Goal: Contribute content

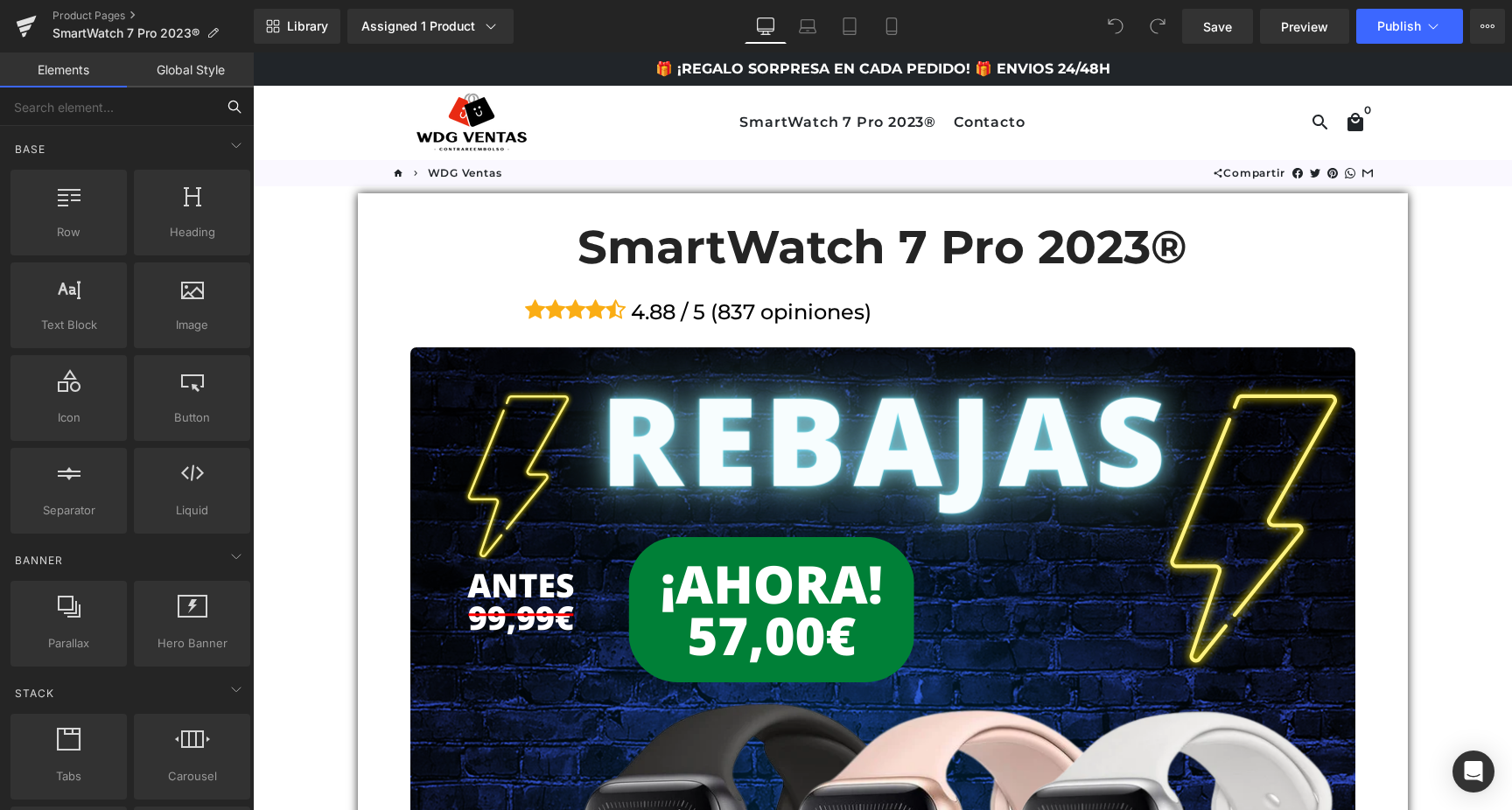
click at [131, 112] on input "text" at bounding box center [108, 106] width 215 height 38
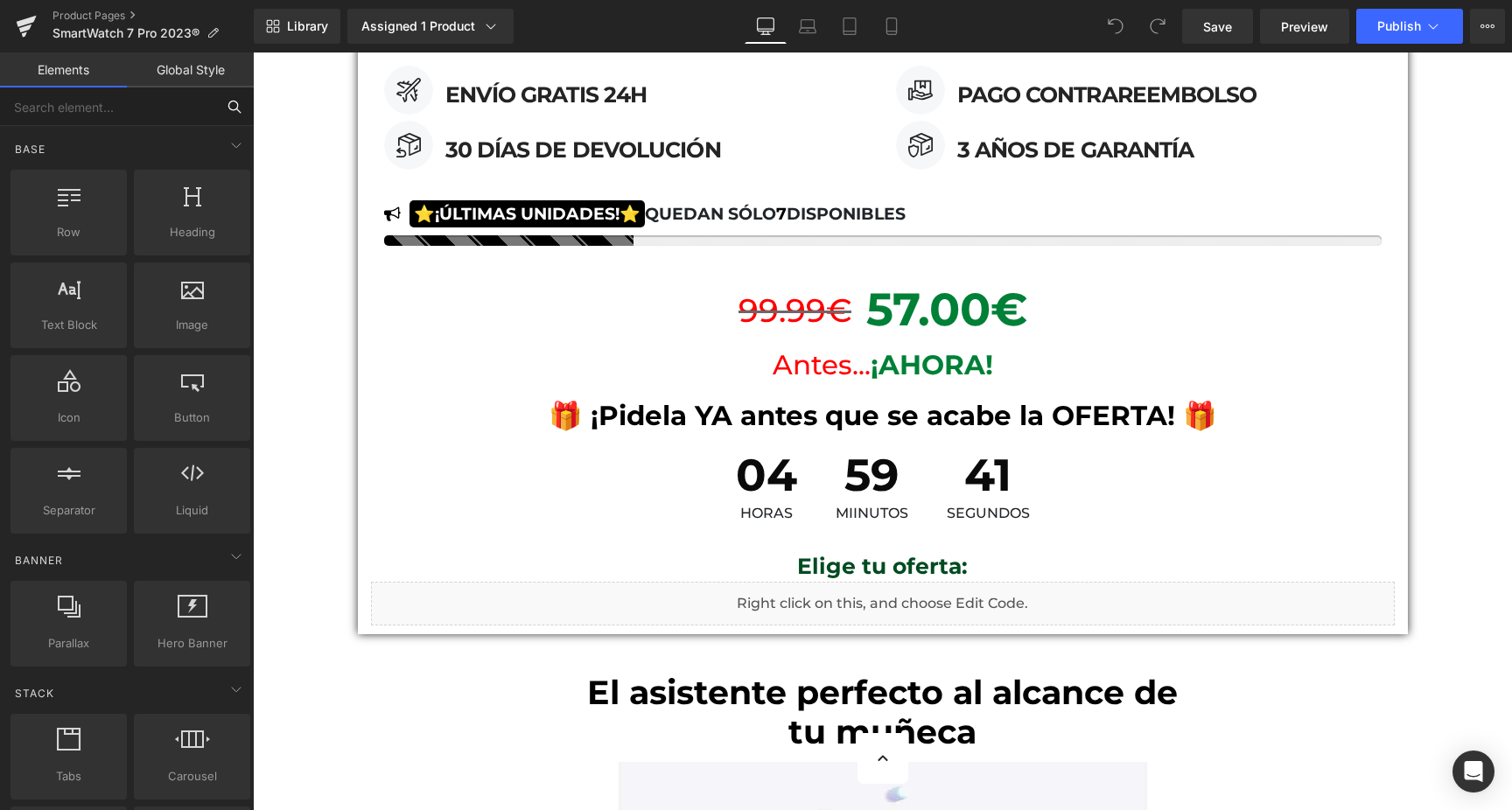
scroll to position [2417, 0]
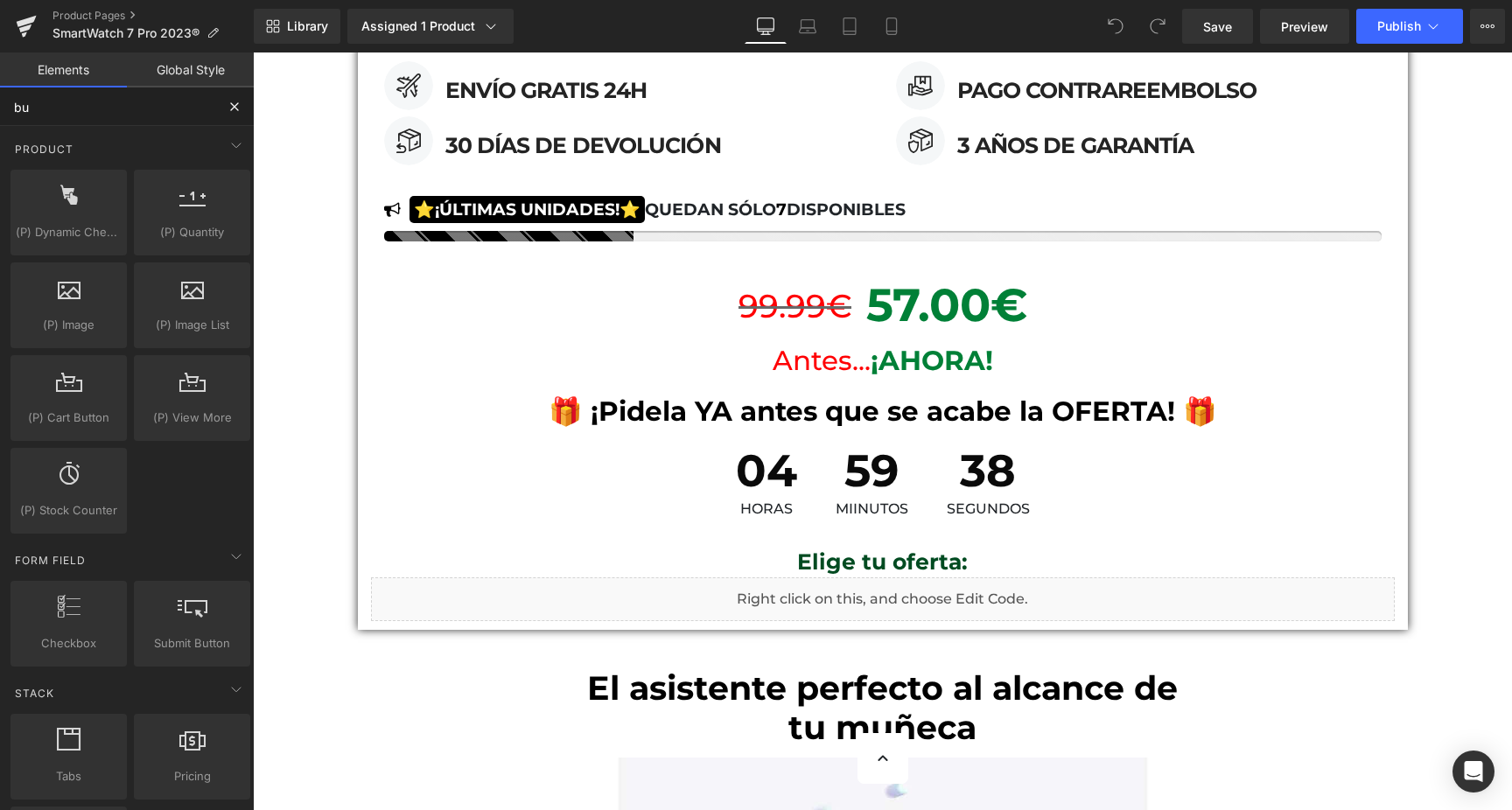
type input "buy"
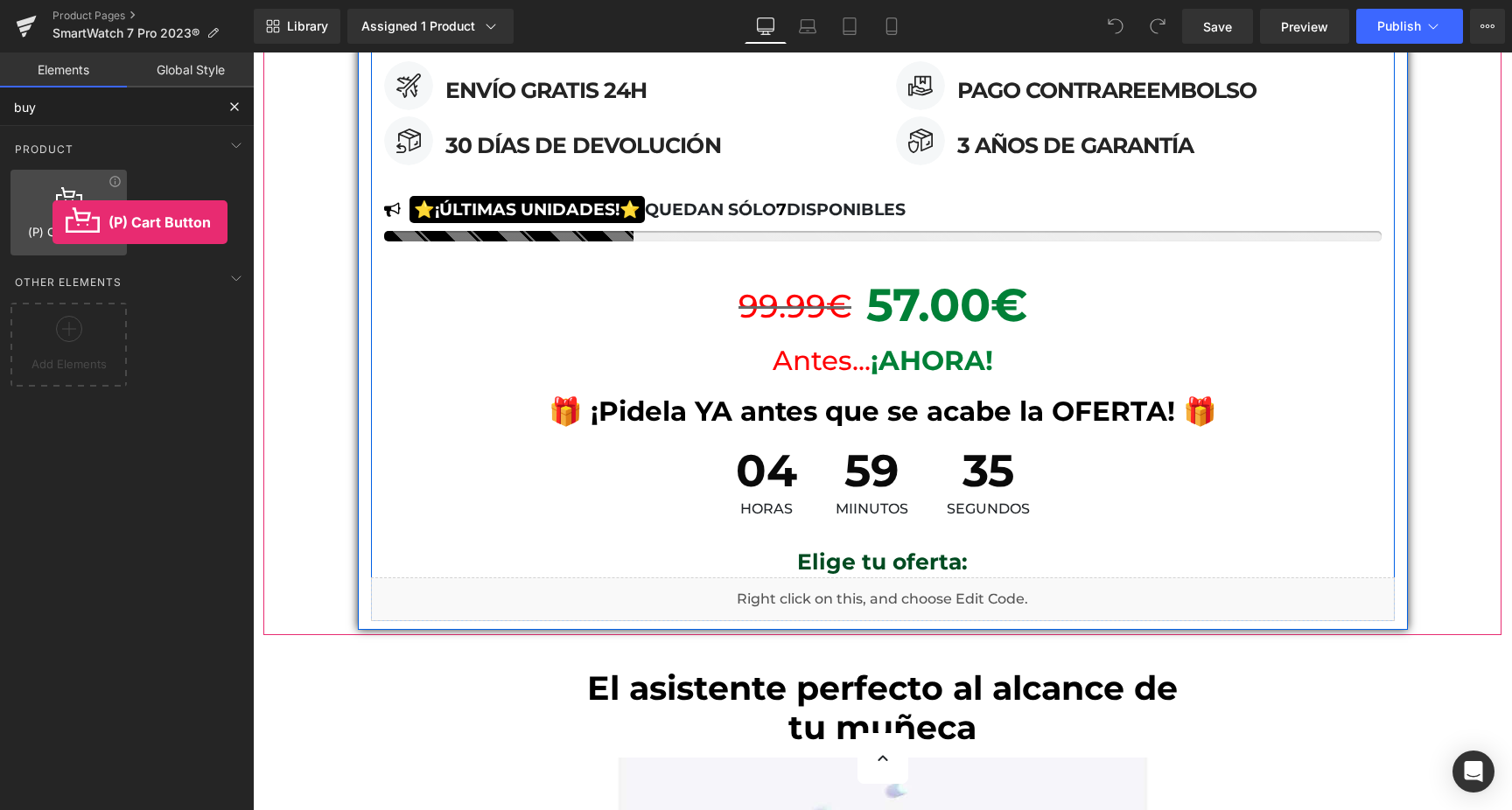
drag, startPoint x: 72, startPoint y: 222, endPoint x: 53, endPoint y: 222, distance: 19.0
click at [53, 222] on div "(P) Cart Button products, goods, sells, carts, add to carts, add-to-carts, purc…" at bounding box center [68, 213] width 116 height 85
click at [55, 222] on div at bounding box center [69, 203] width 106 height 39
click at [61, 223] on span "(P) Cart Button" at bounding box center [69, 232] width 106 height 19
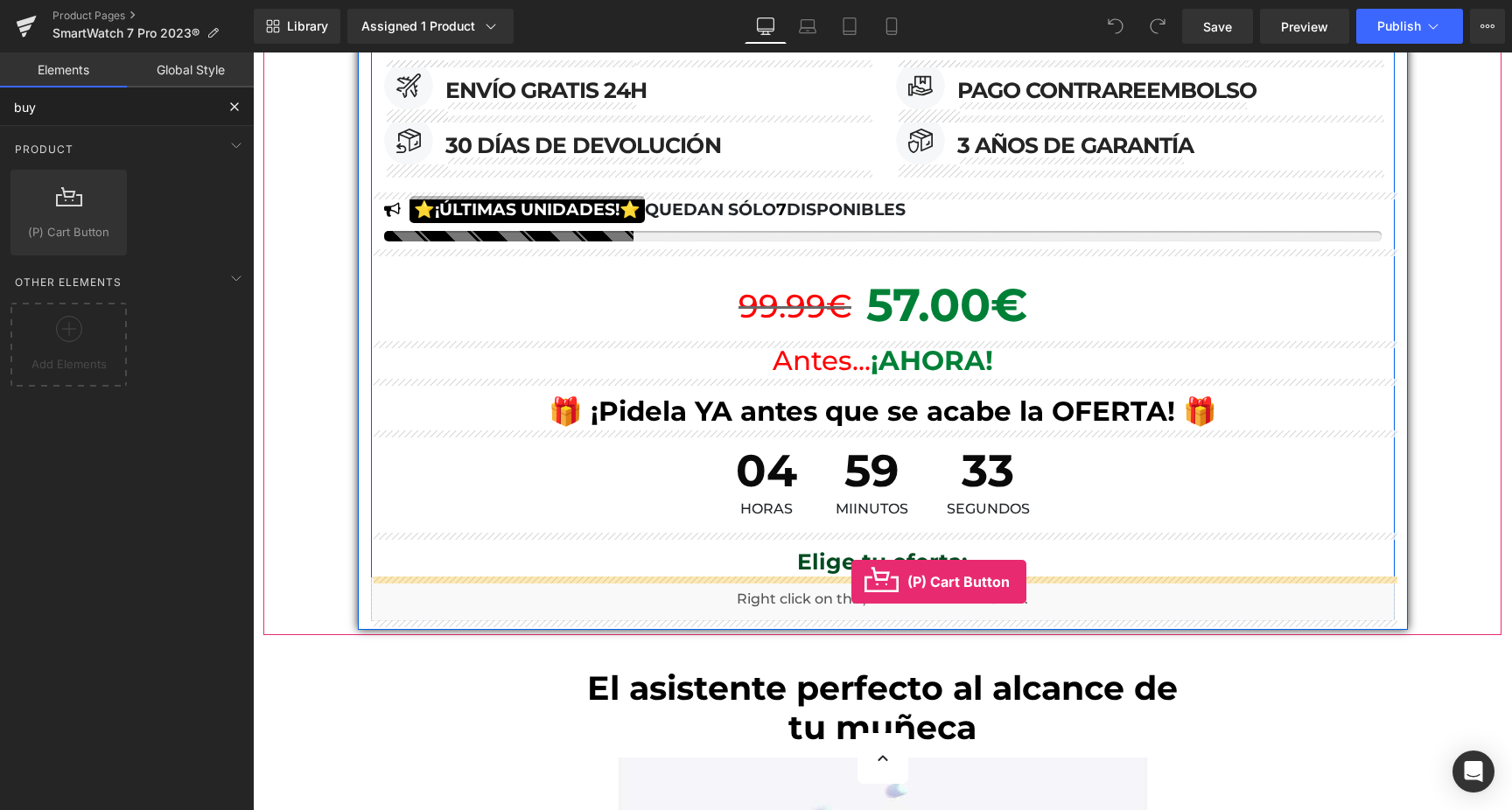
drag, startPoint x: 304, startPoint y: 266, endPoint x: 852, endPoint y: 581, distance: 632.1
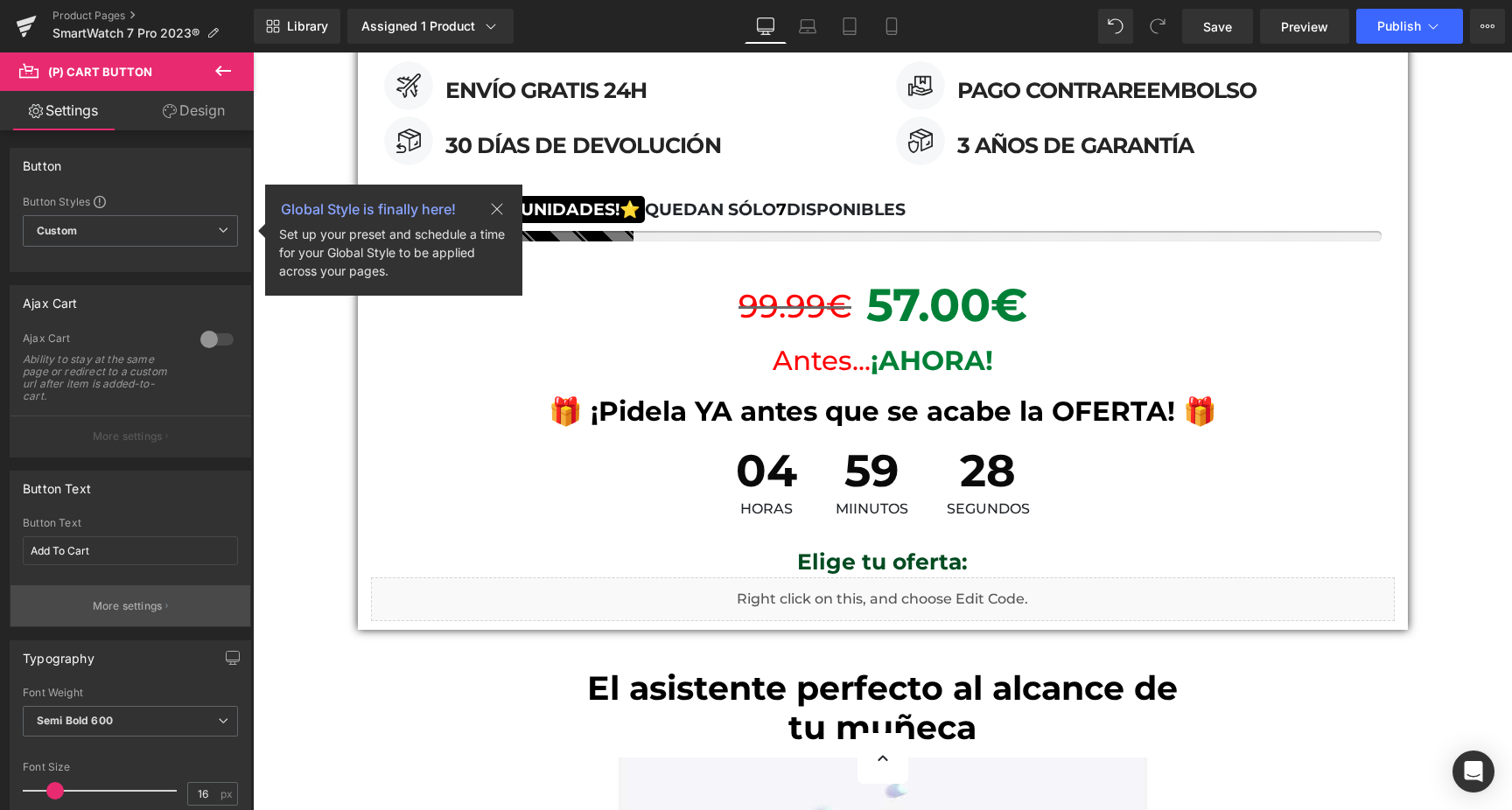
scroll to position [7, 0]
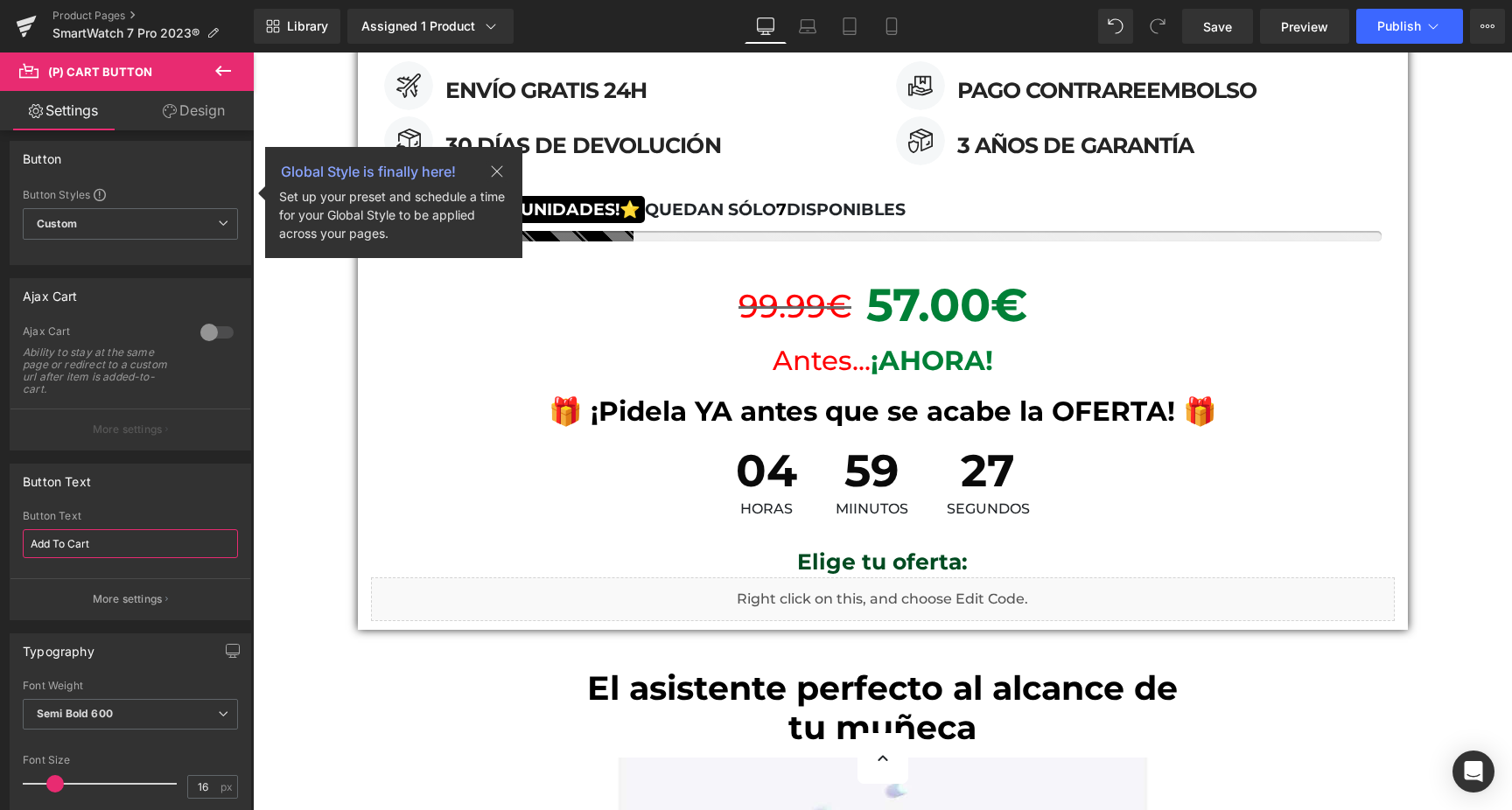
click at [95, 549] on input "Add To Cart" at bounding box center [130, 543] width 215 height 29
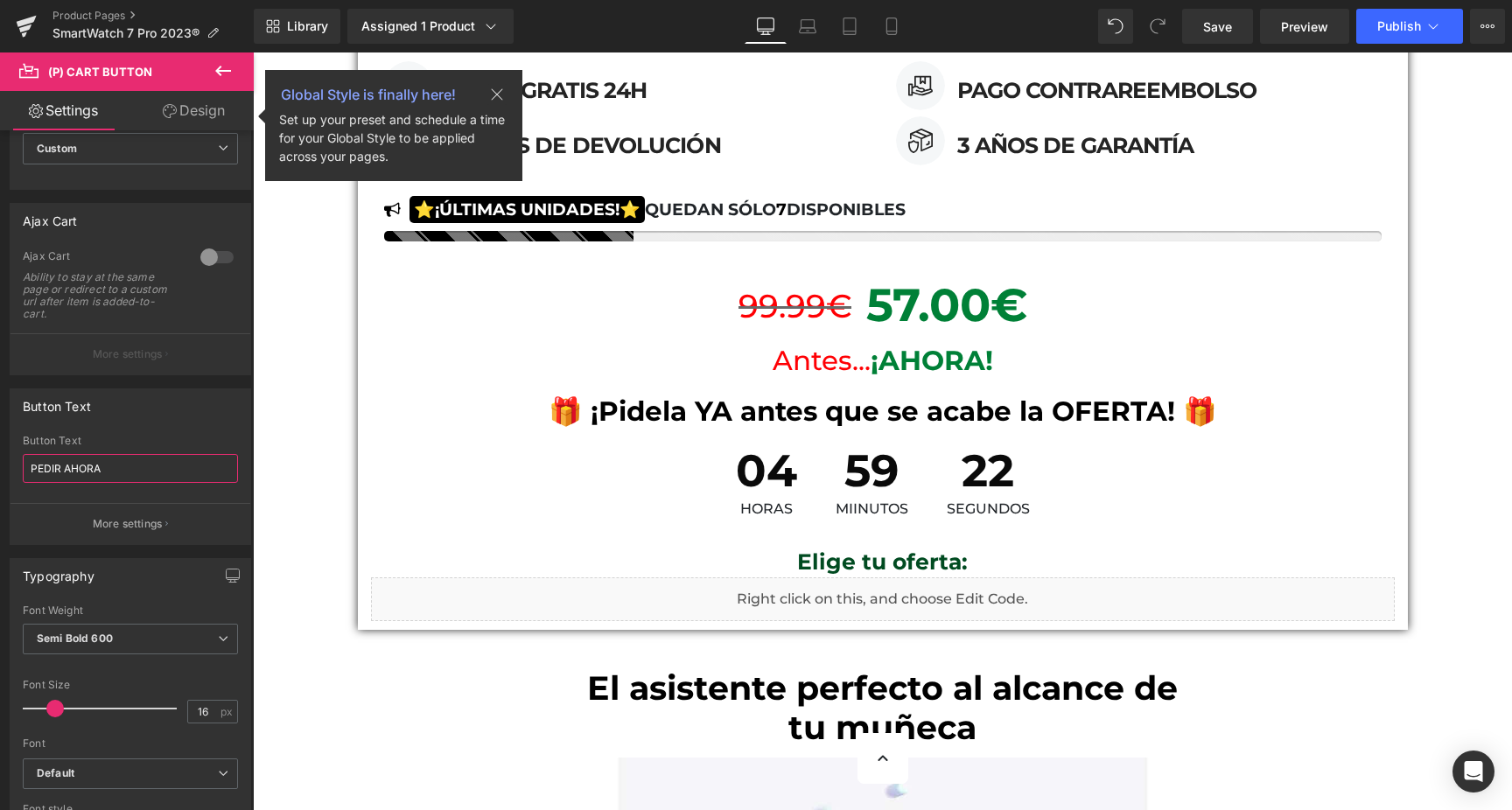
scroll to position [92, 0]
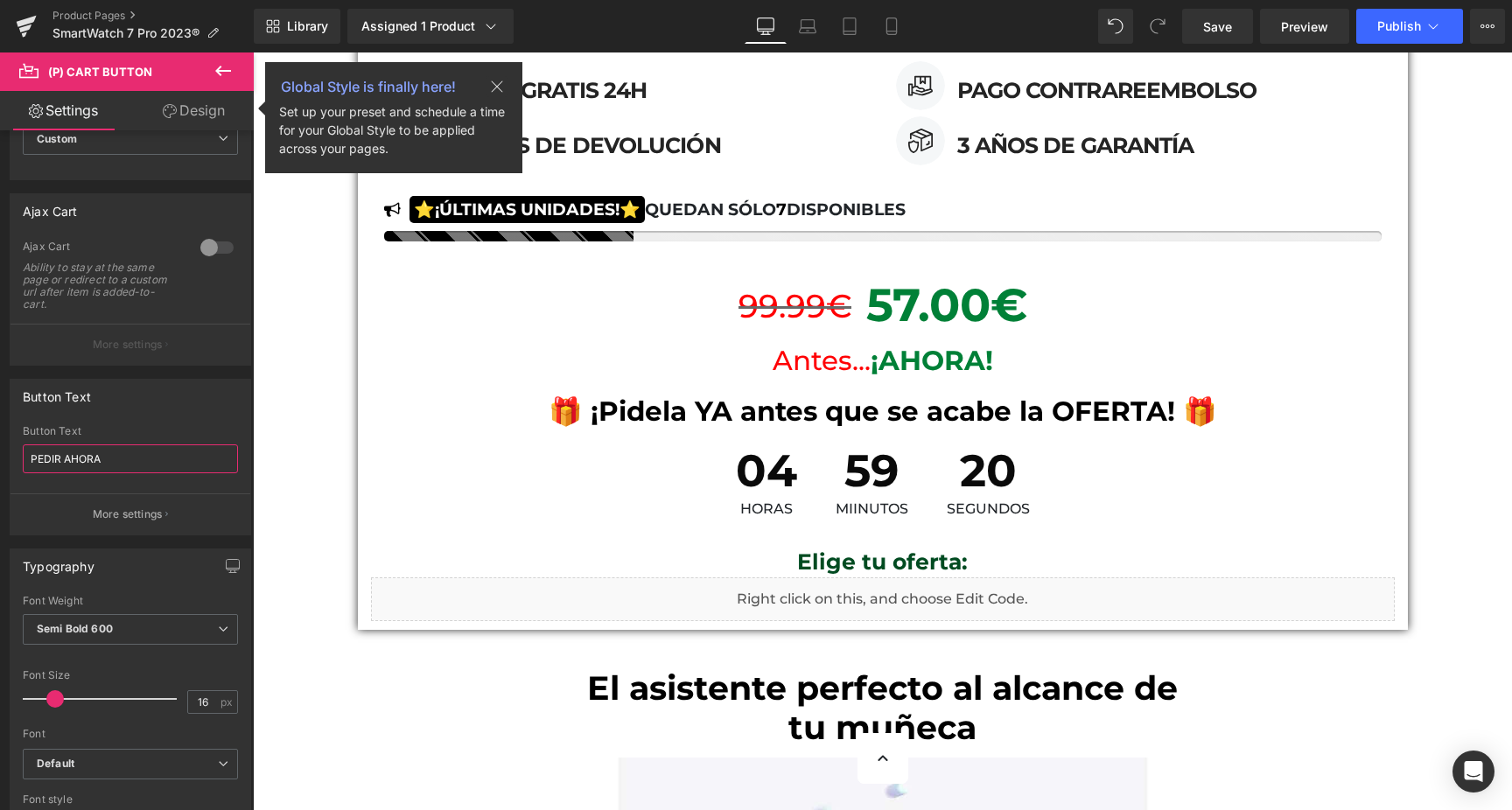
type input "PEDIR AHORA"
drag, startPoint x: 57, startPoint y: 693, endPoint x: 69, endPoint y: 693, distance: 12.0
click at [69, 693] on span at bounding box center [68, 699] width 18 height 18
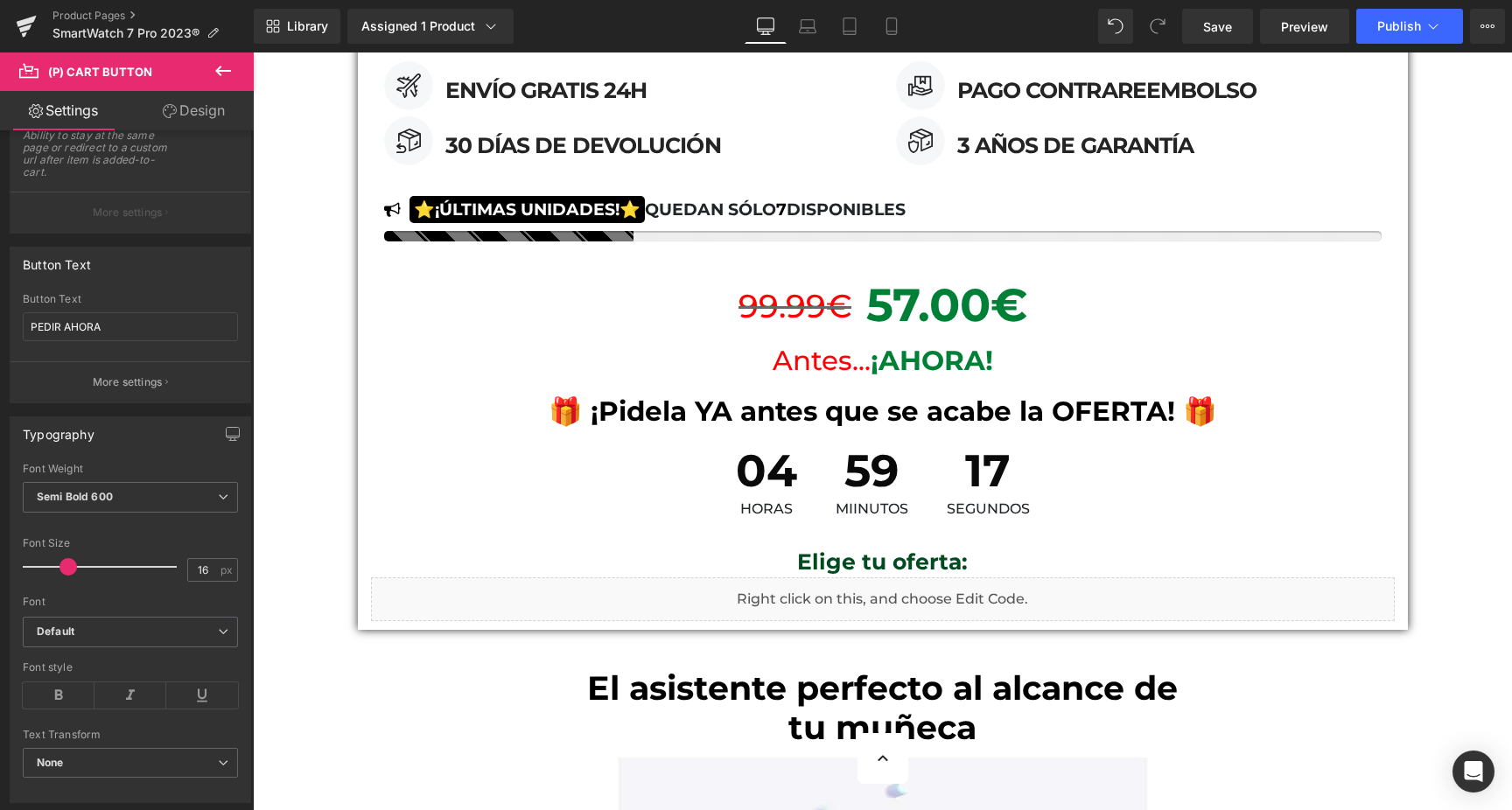
scroll to position [244, 0]
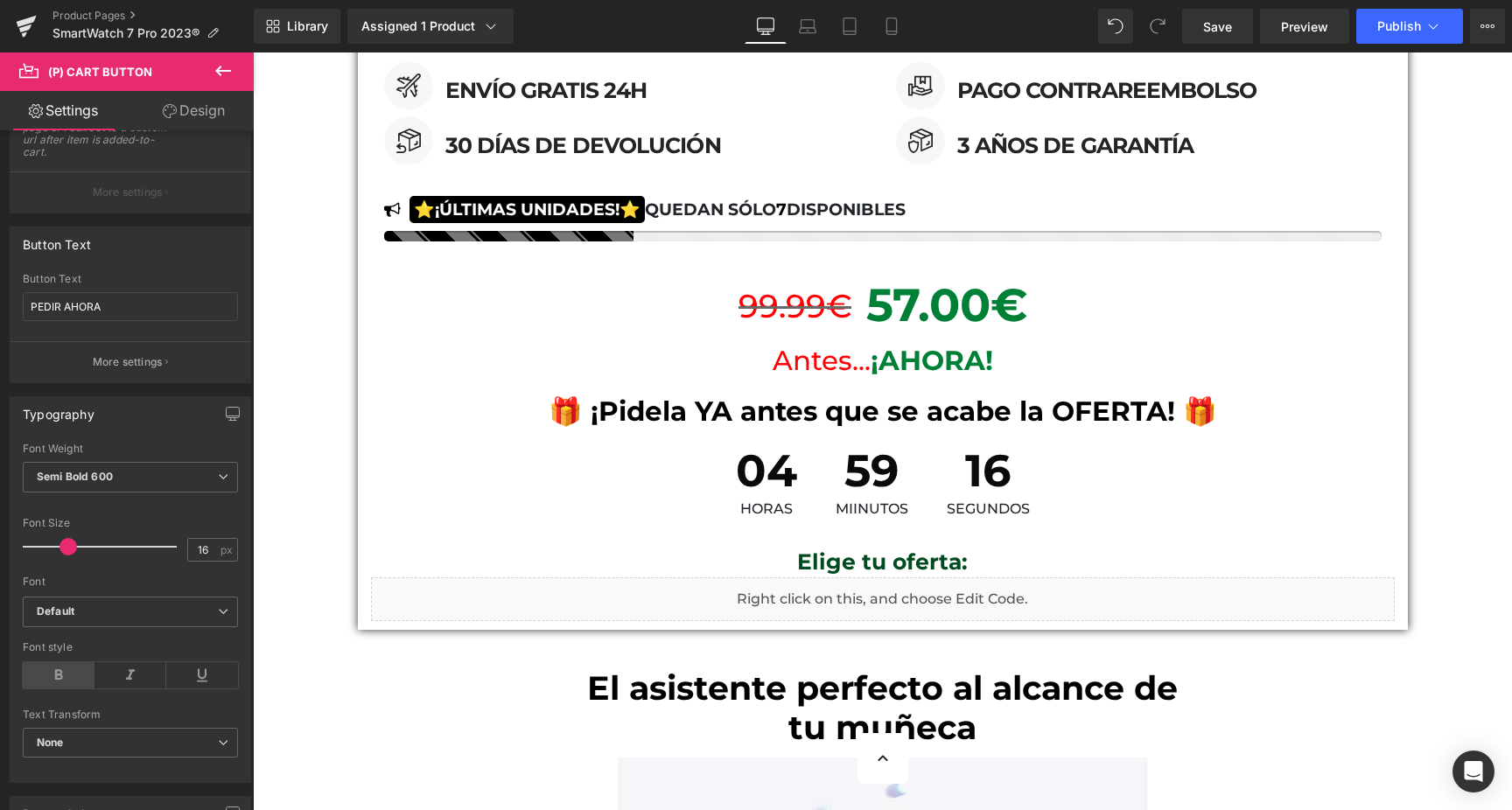
click at [62, 674] on icon at bounding box center [58, 675] width 72 height 26
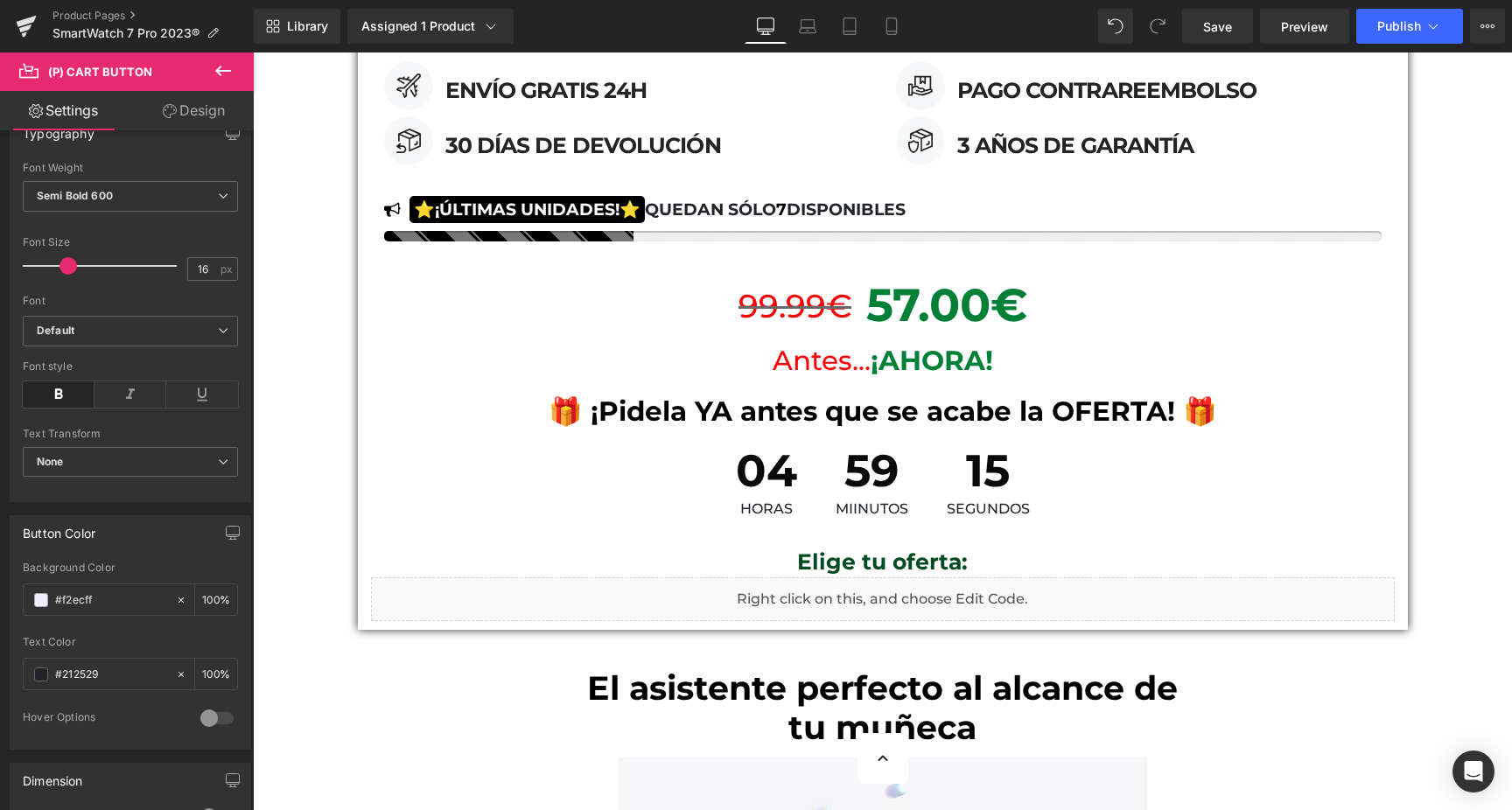
scroll to position [532, 0]
click at [37, 594] on span at bounding box center [41, 593] width 14 height 14
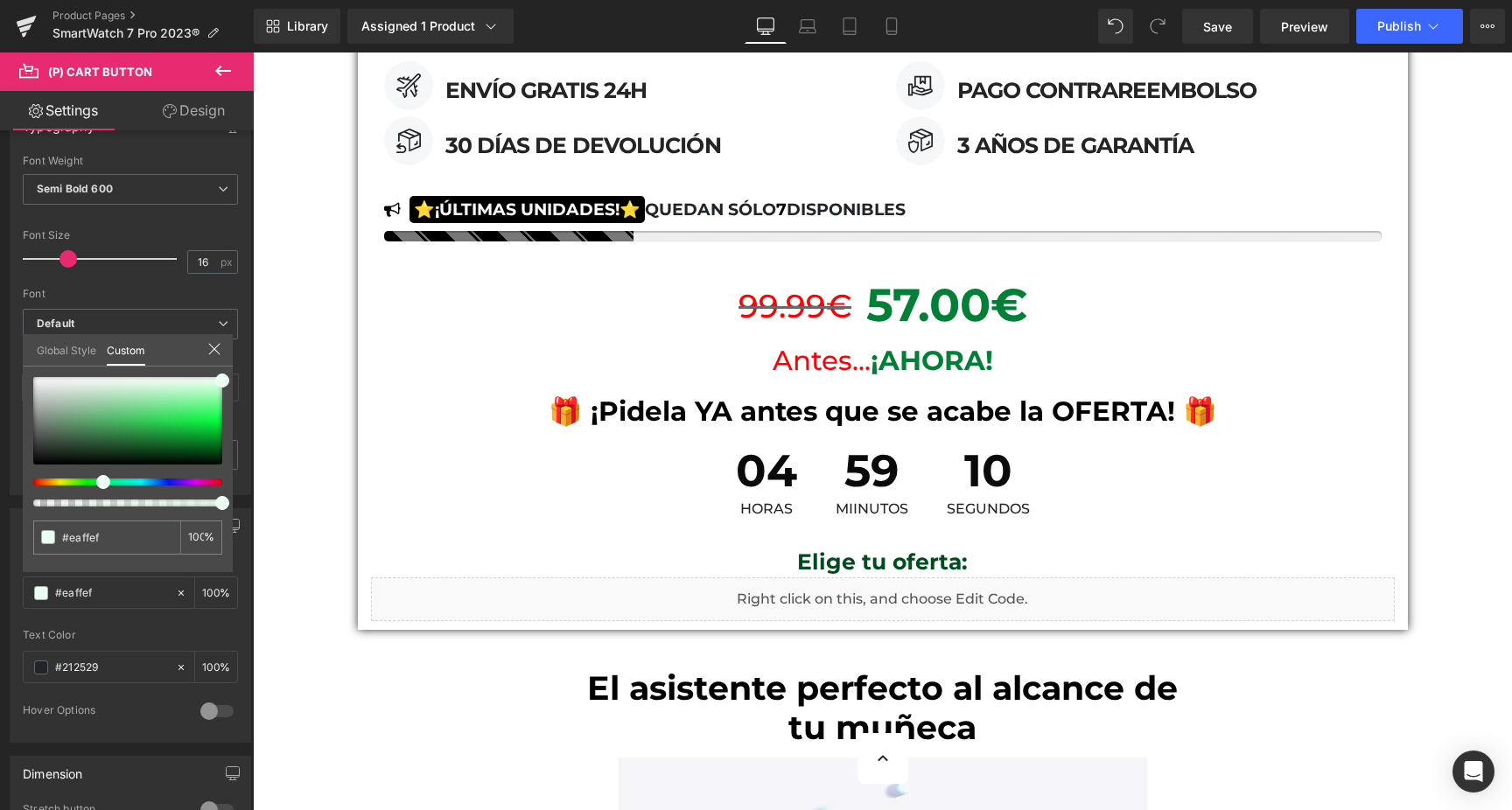
drag, startPoint x: 76, startPoint y: 482, endPoint x: 97, endPoint y: 482, distance: 21.0
click at [97, 482] on div at bounding box center [120, 482] width 189 height 7
drag, startPoint x: 164, startPoint y: 447, endPoint x: 181, endPoint y: 418, distance: 33.6
click at [181, 418] on div at bounding box center [127, 421] width 189 height 87
drag, startPoint x: 175, startPoint y: 440, endPoint x: 180, endPoint y: 421, distance: 19.6
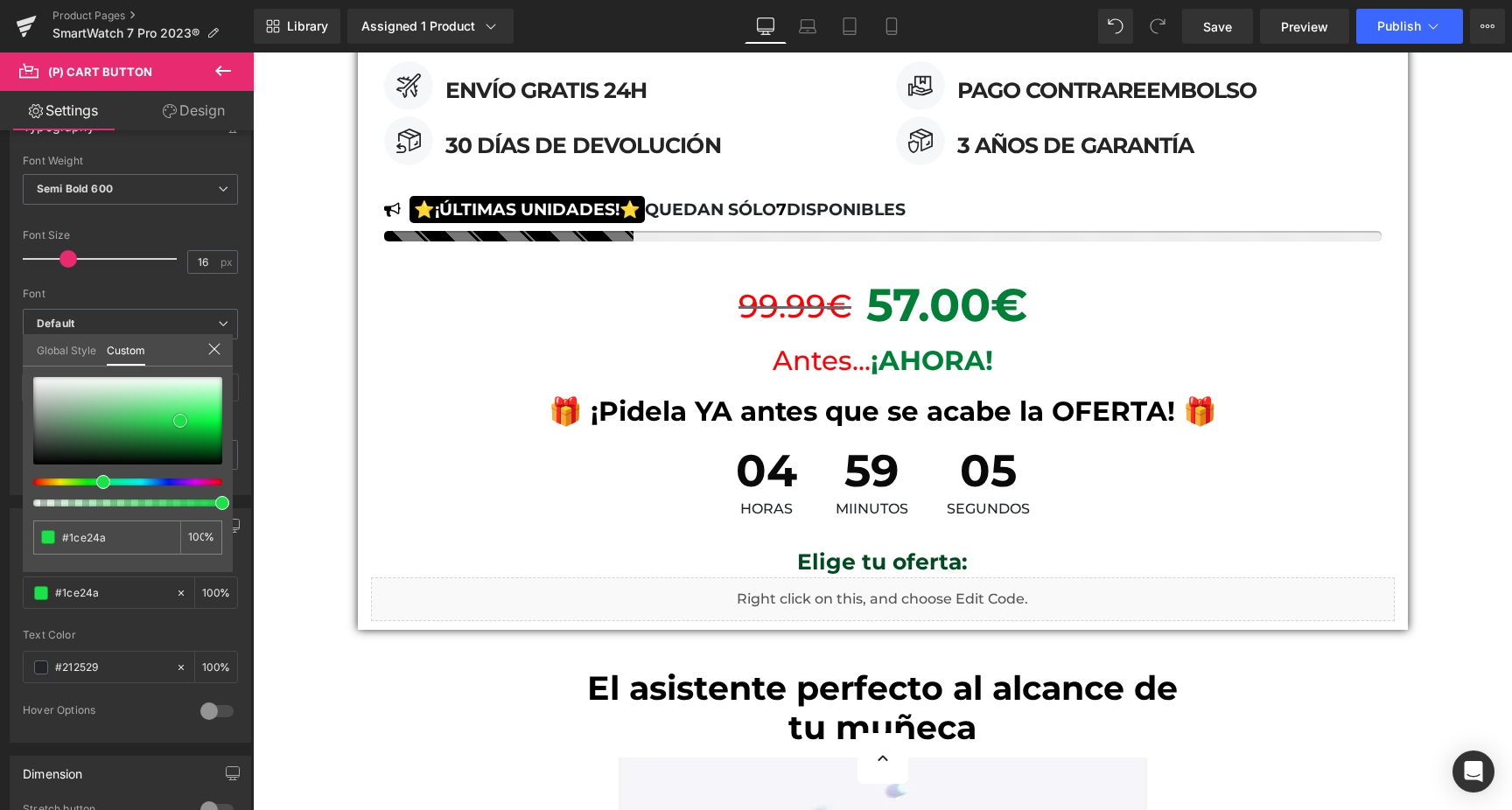
click at [180, 421] on div at bounding box center [127, 421] width 189 height 87
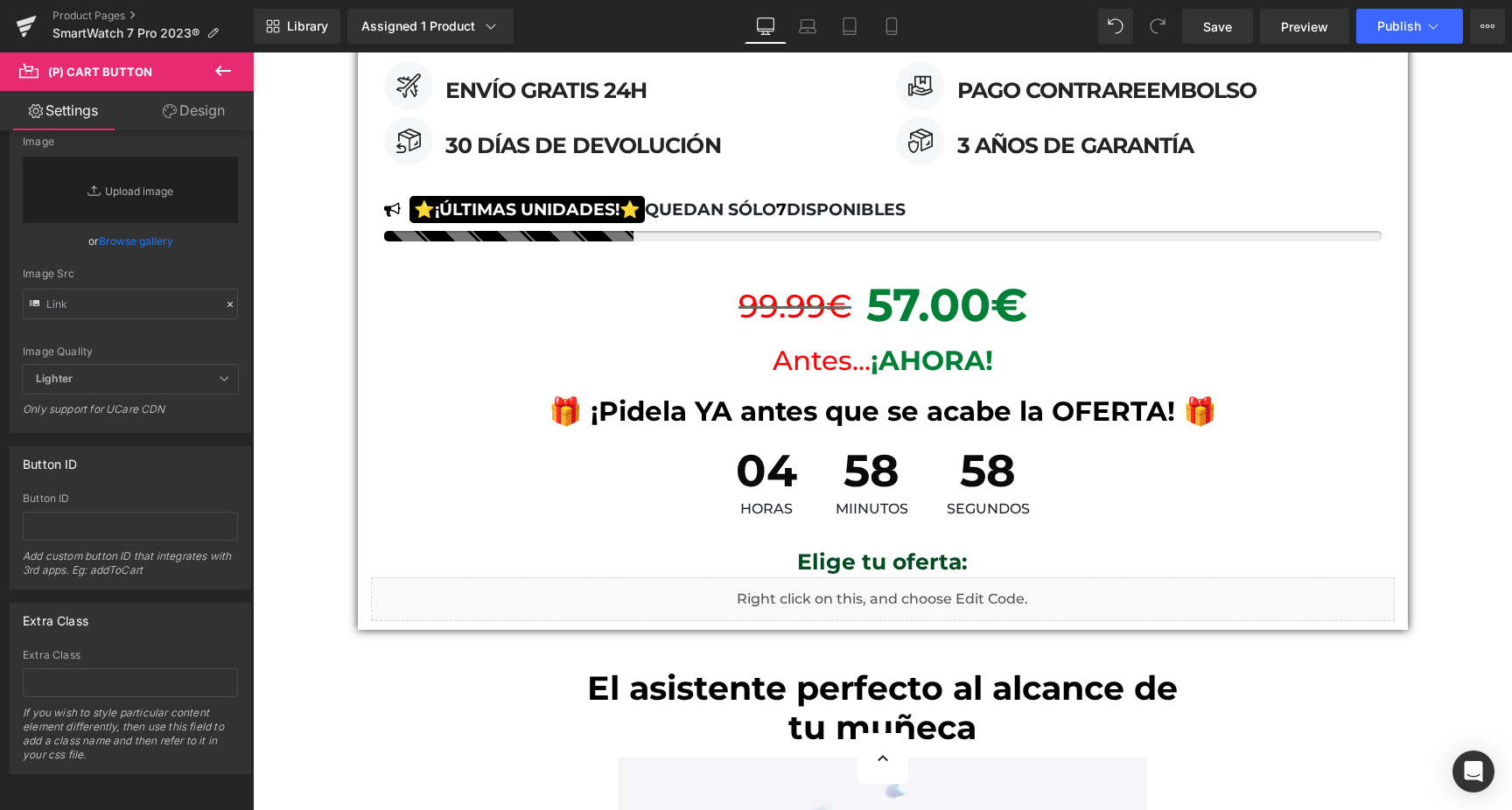
scroll to position [1708, 0]
click at [1307, 34] on span "Preview" at bounding box center [1304, 27] width 47 height 19
click at [1398, 36] on button "Publish" at bounding box center [1409, 26] width 107 height 35
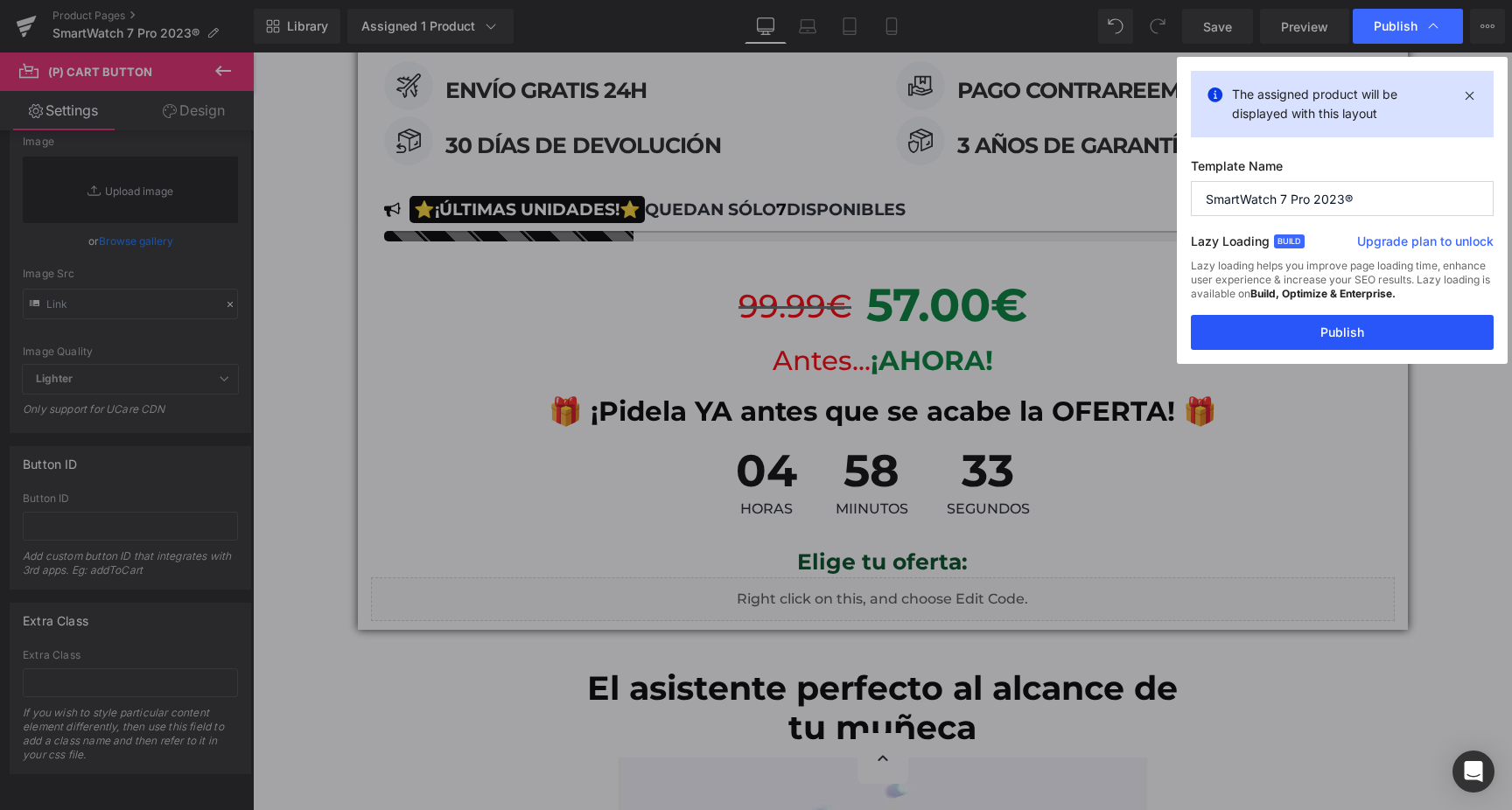
click at [1307, 343] on button "Publish" at bounding box center [1342, 333] width 303 height 35
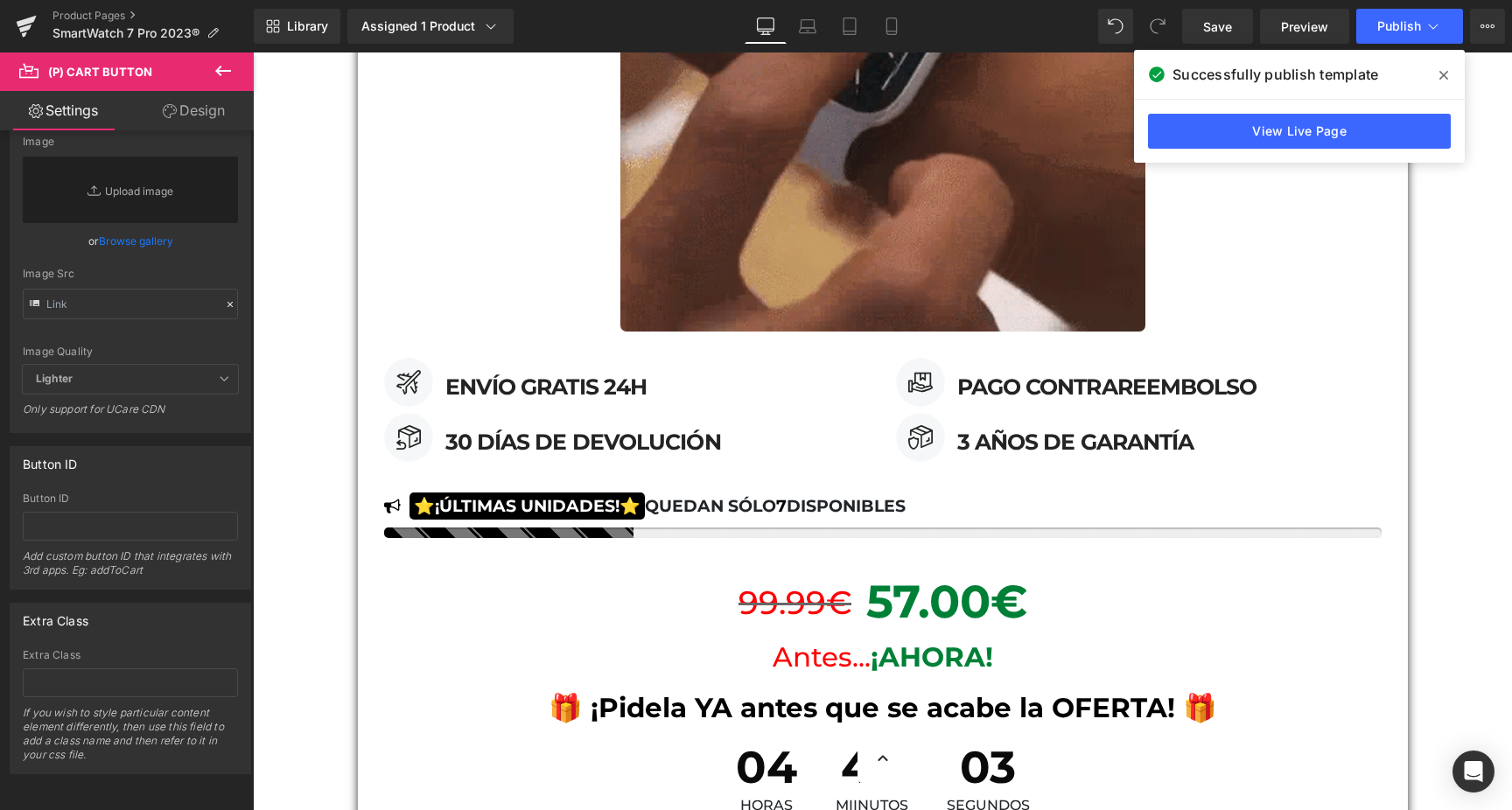
scroll to position [2120, 0]
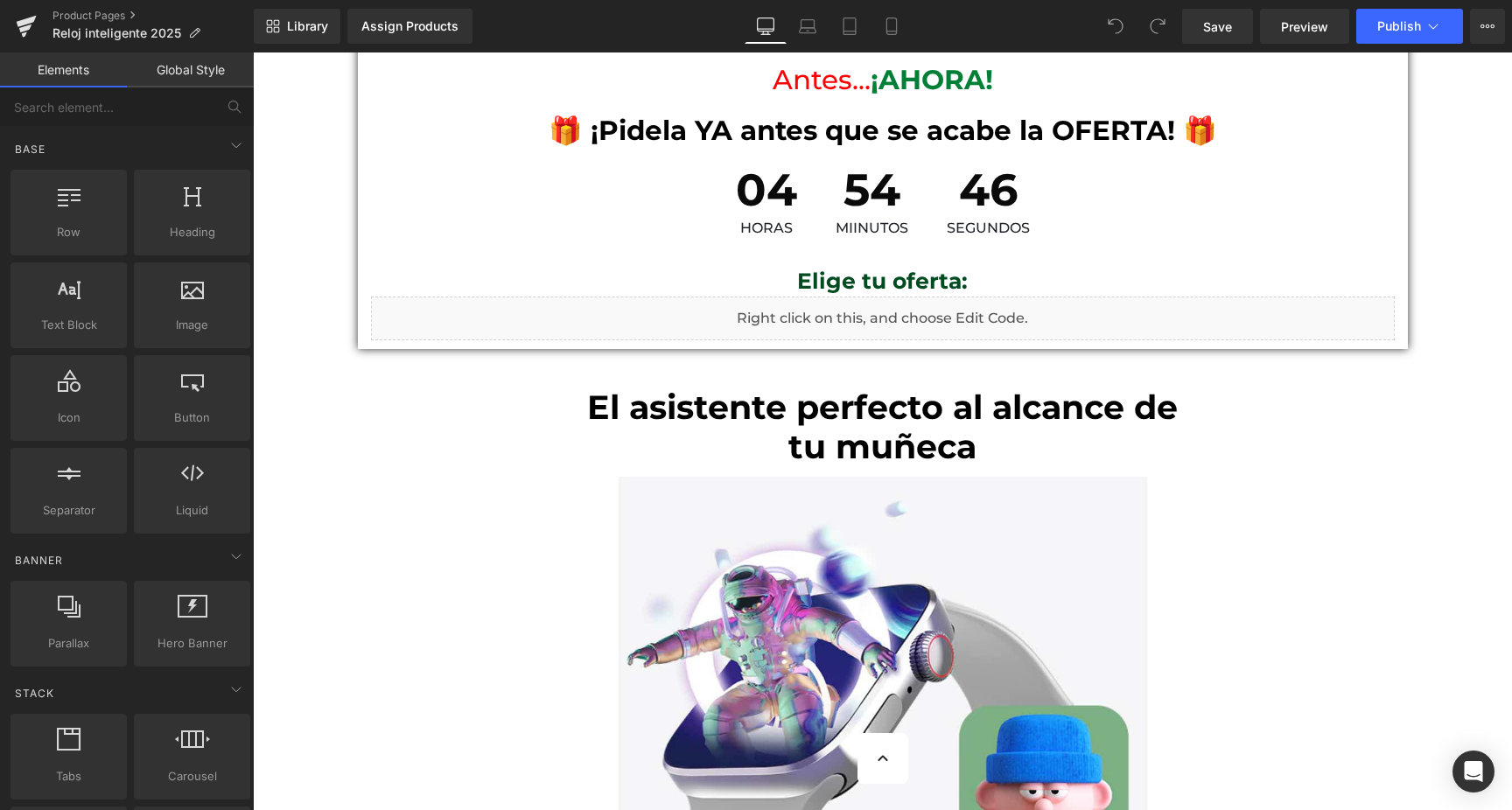
scroll to position [2697, 0]
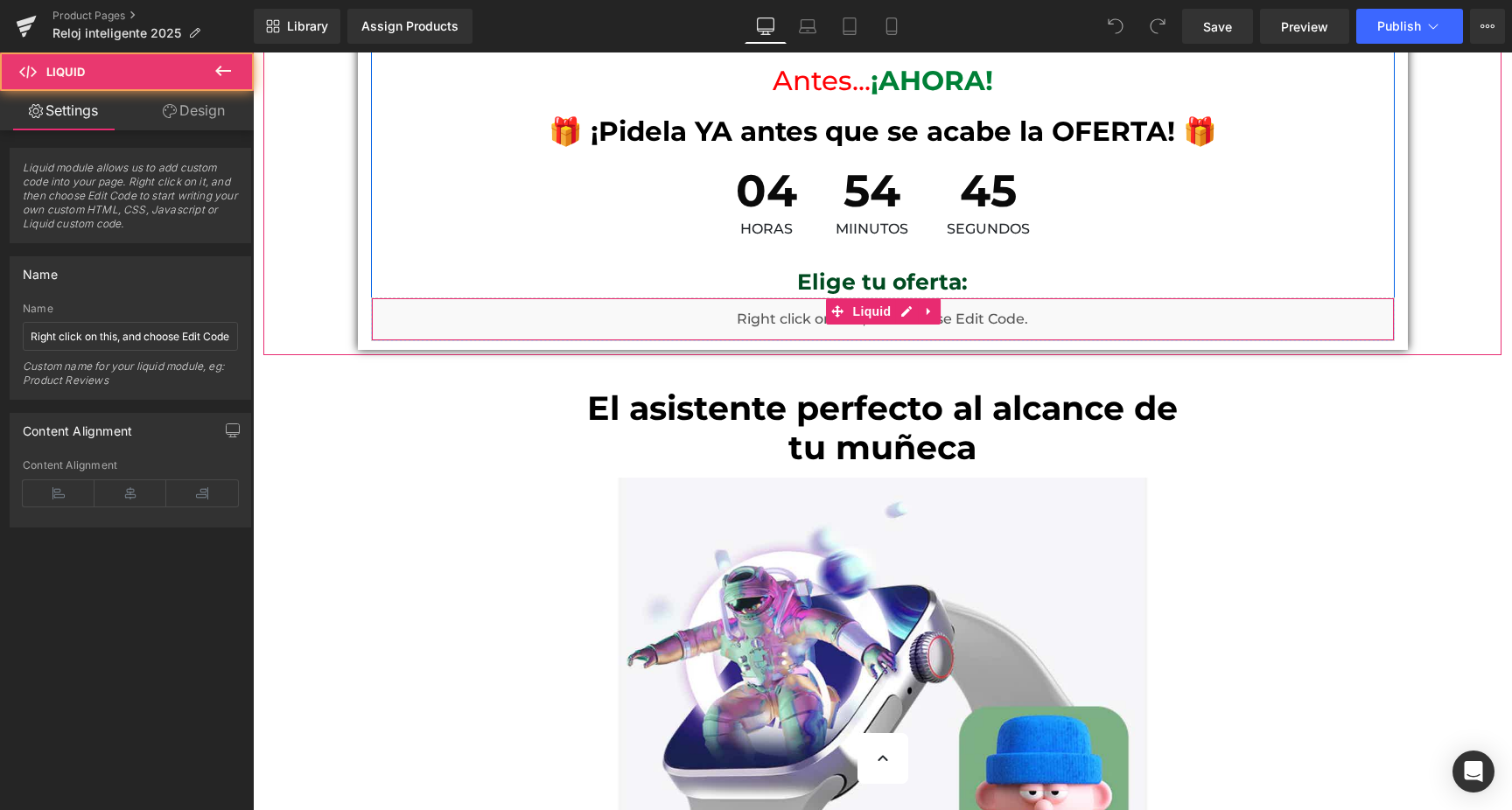
click at [749, 320] on div "Liquid" at bounding box center [882, 319] width 1023 height 44
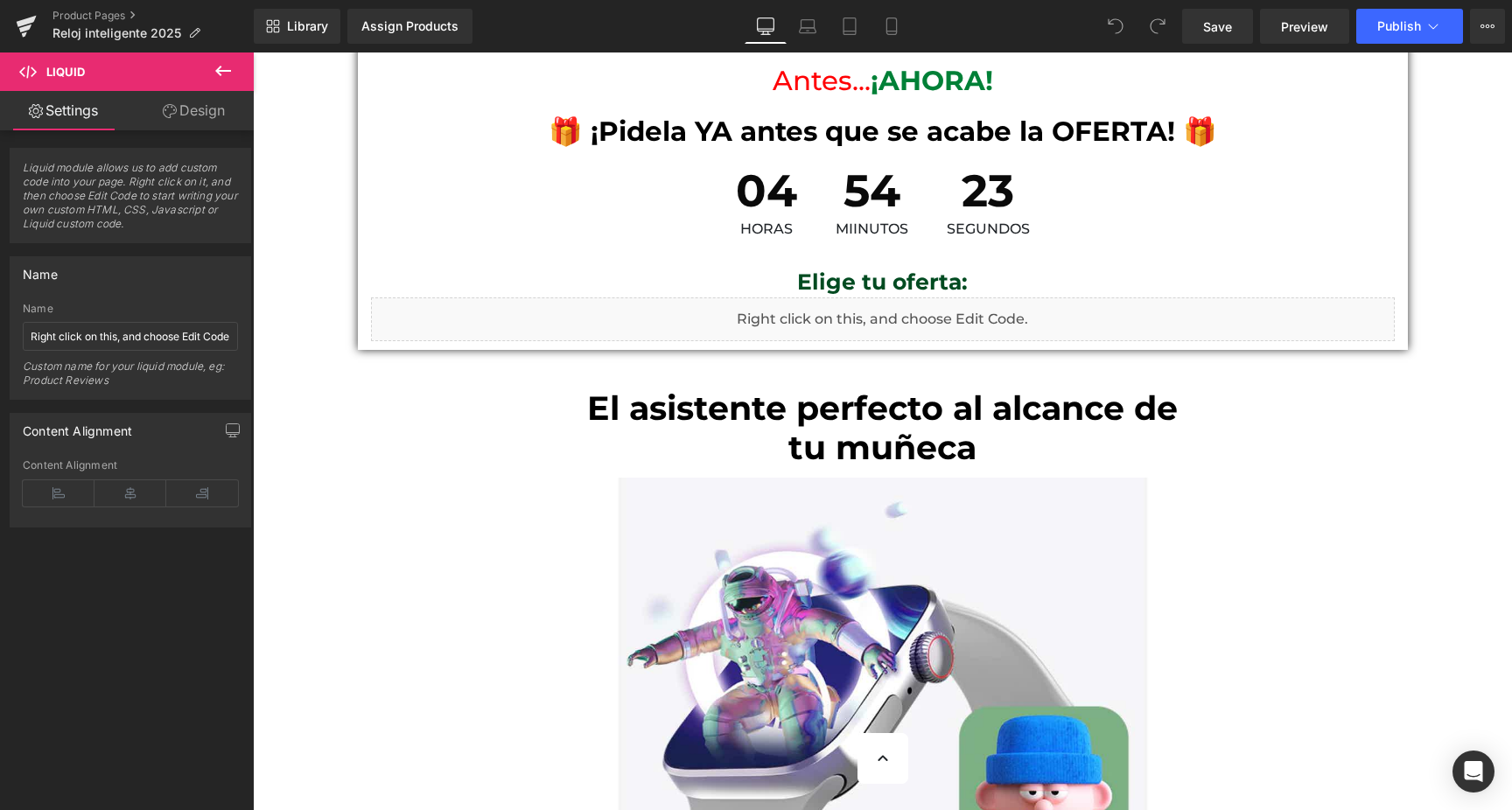
click at [213, 78] on icon at bounding box center [223, 71] width 21 height 21
